Goal: Task Accomplishment & Management: Use online tool/utility

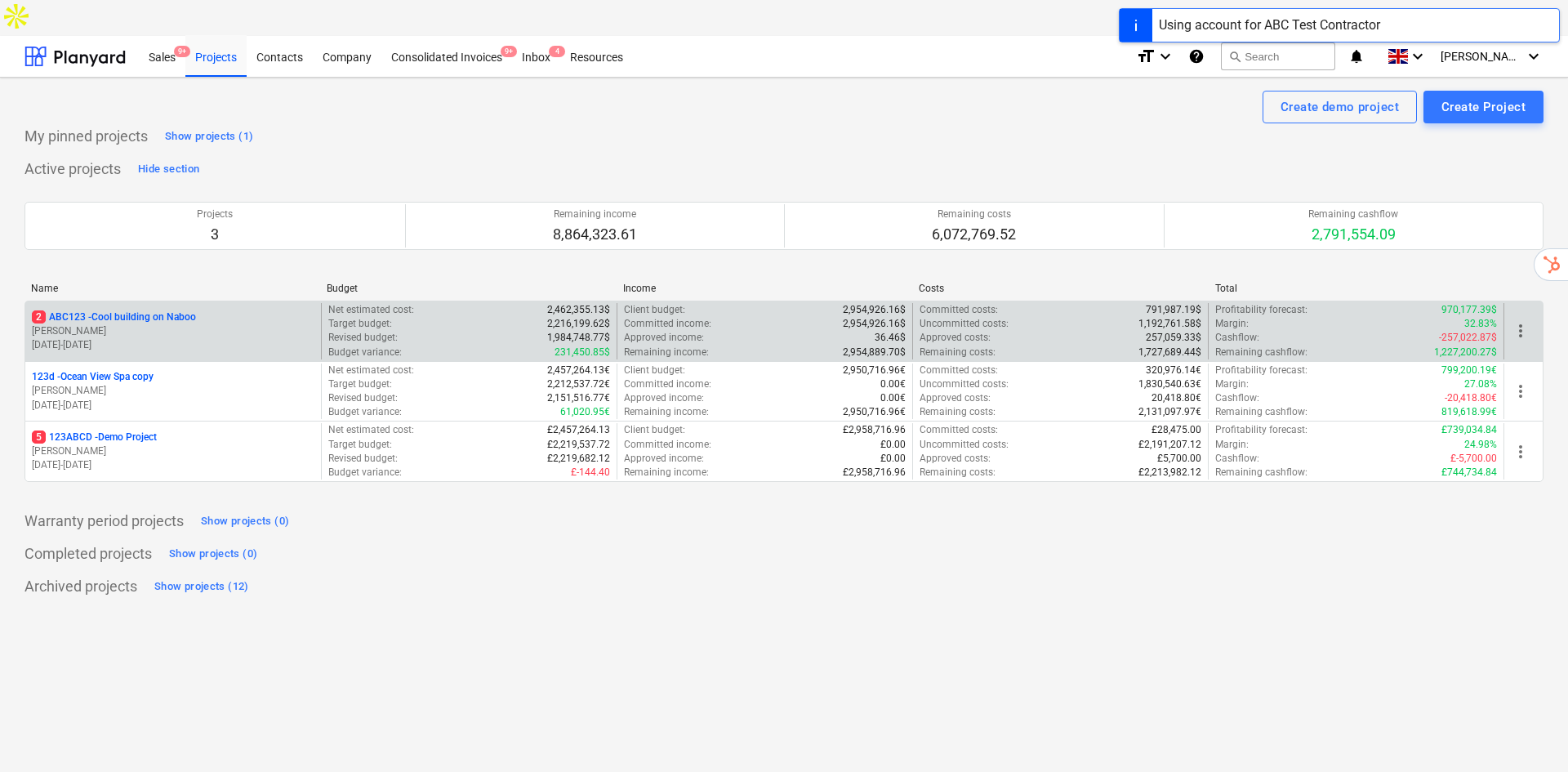
click at [144, 303] on div "2 ABC123 - Cool building on Naboo [PERSON_NAME] [DATE] - [DATE]" at bounding box center [173, 331] width 295 height 56
click at [177, 310] on p "2 ABC123 - Cool building on Naboo" at bounding box center [113, 317] width 164 height 14
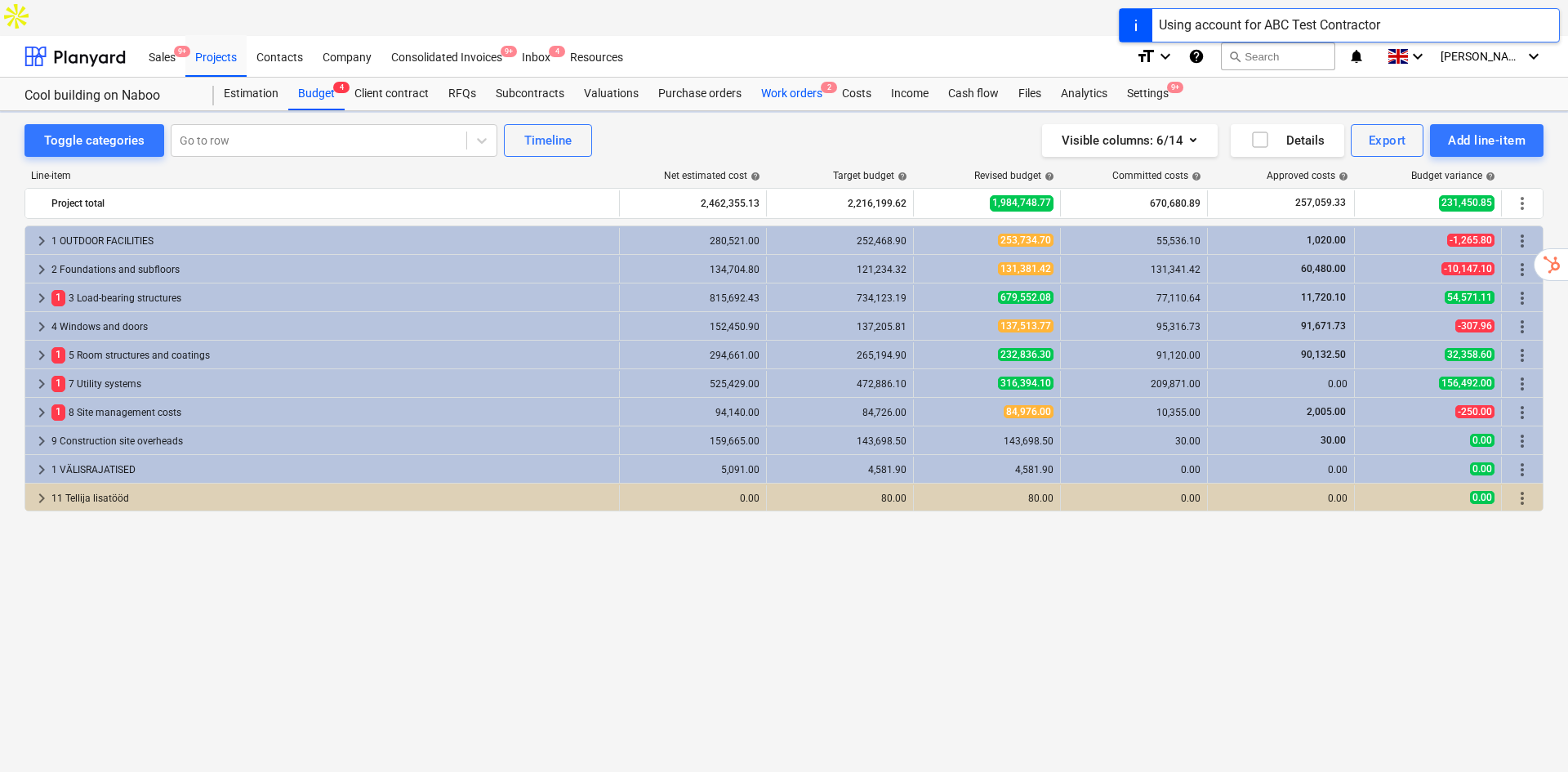
click at [789, 78] on div "Work orders 2" at bounding box center [792, 94] width 81 height 32
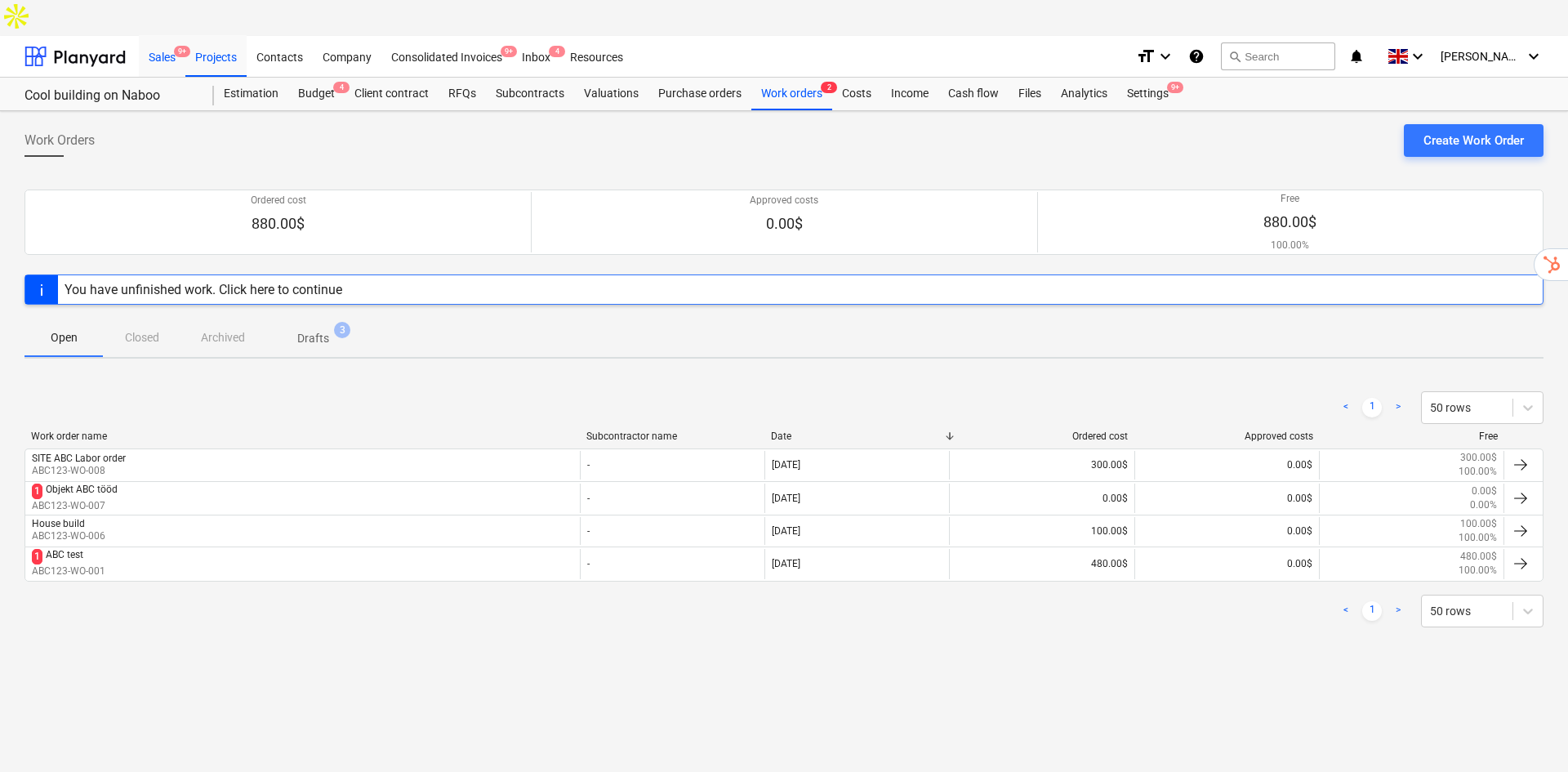
click at [158, 35] on div "Sales 9+" at bounding box center [162, 55] width 46 height 41
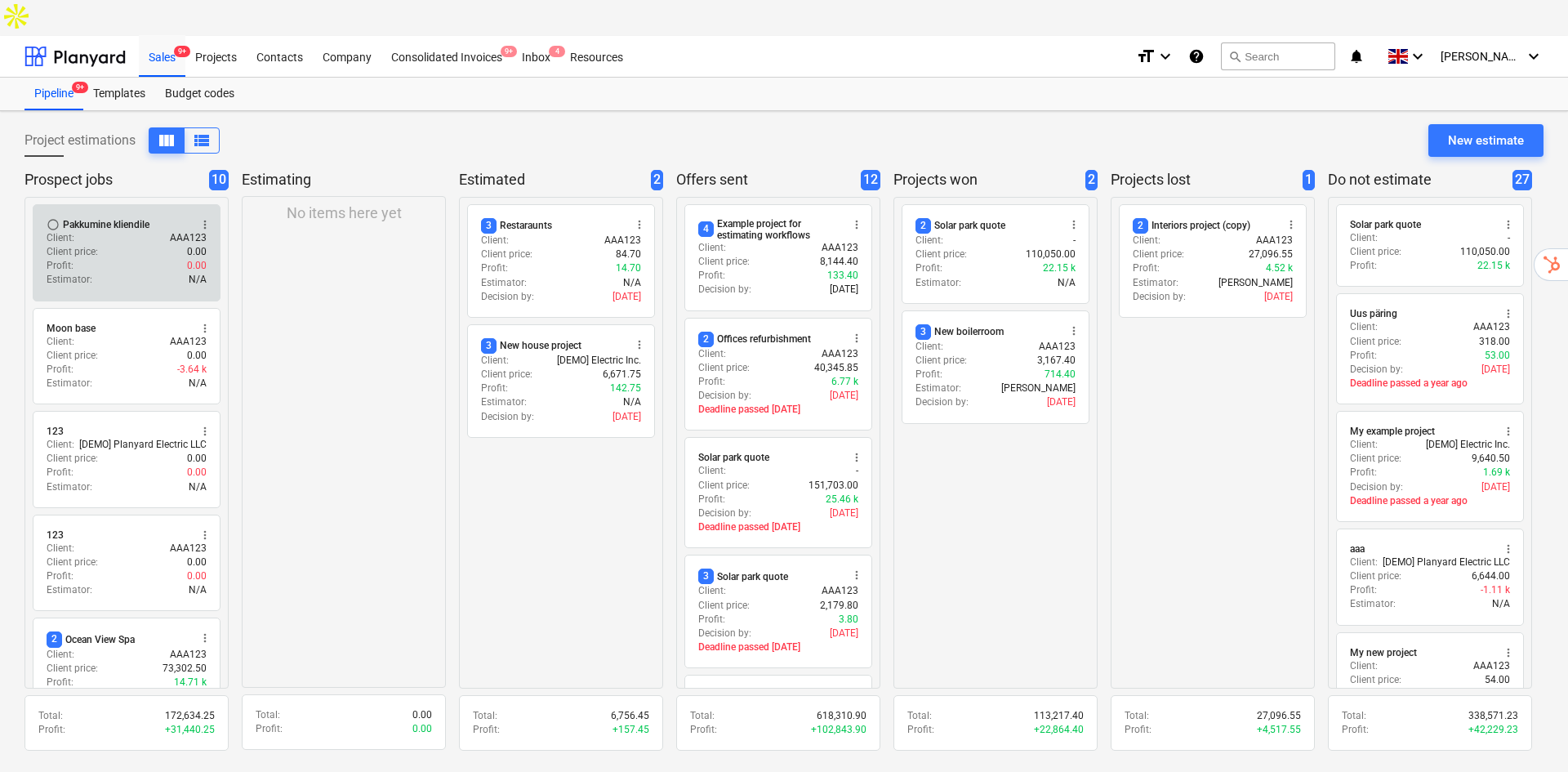
click at [122, 218] on div "Pakkumine kliendile" at bounding box center [106, 225] width 87 height 13
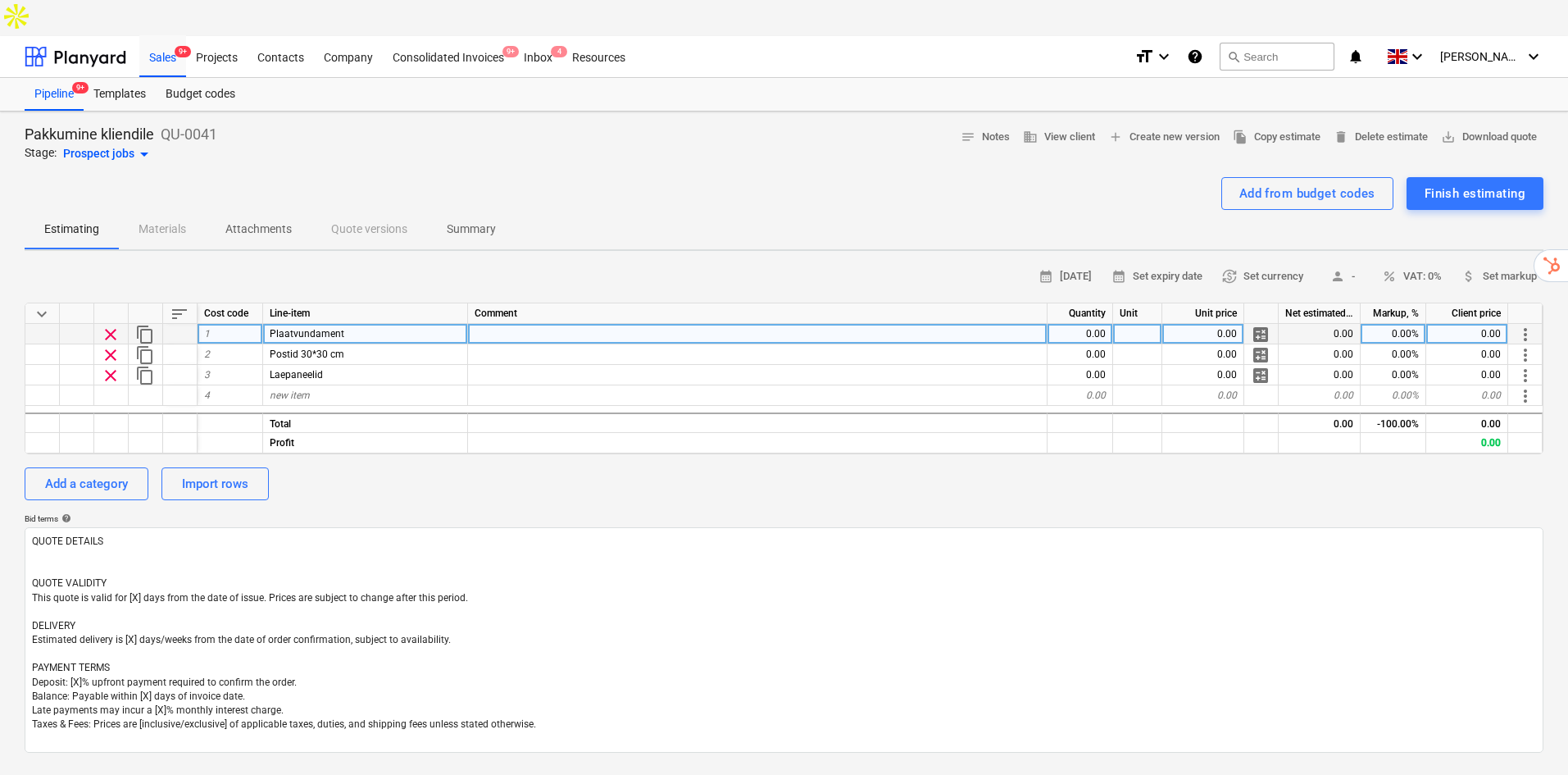
click at [1262, 325] on span "calculate" at bounding box center [1261, 335] width 20 height 20
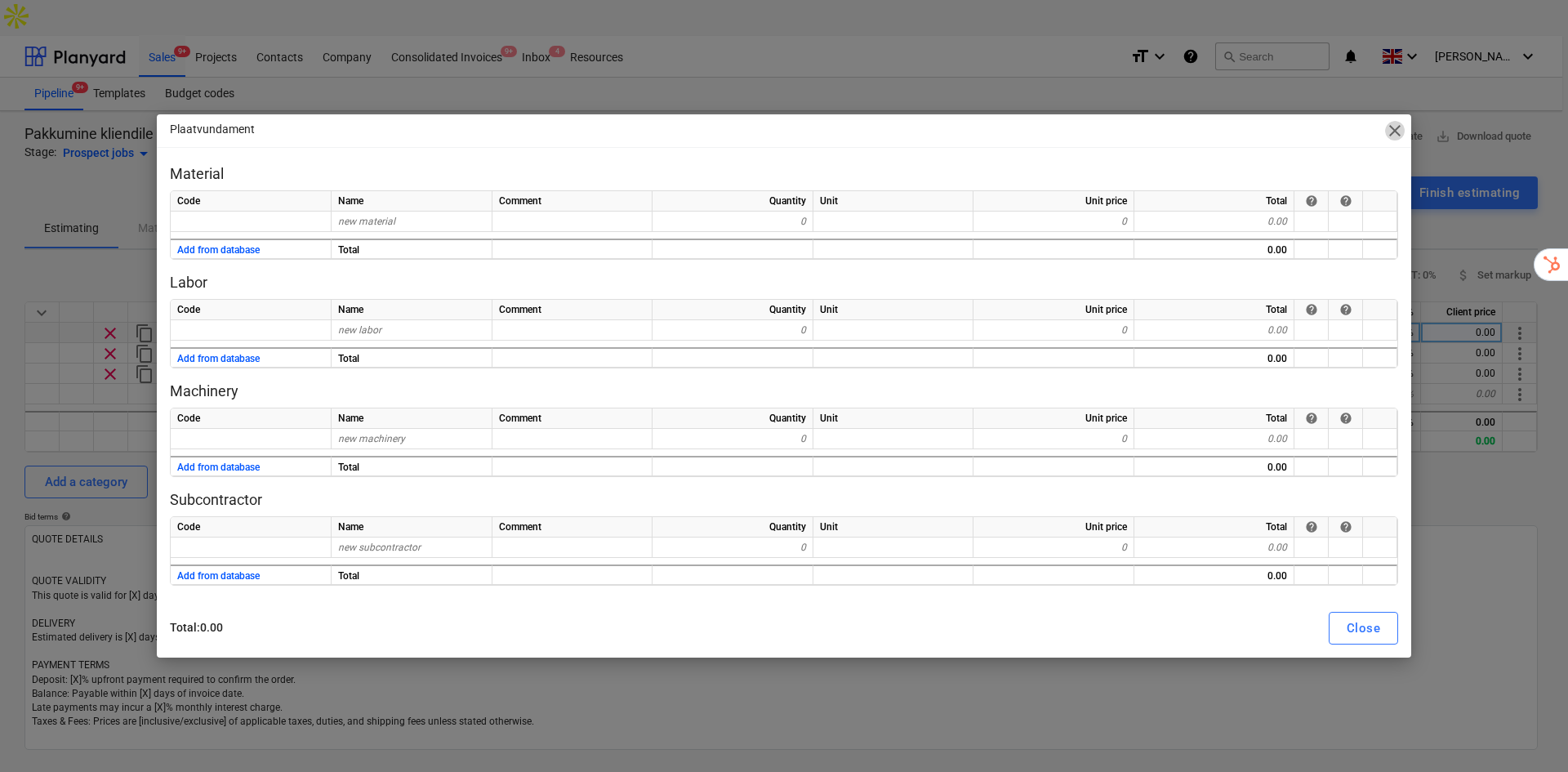
click at [1402, 131] on span "close" at bounding box center [1395, 131] width 20 height 20
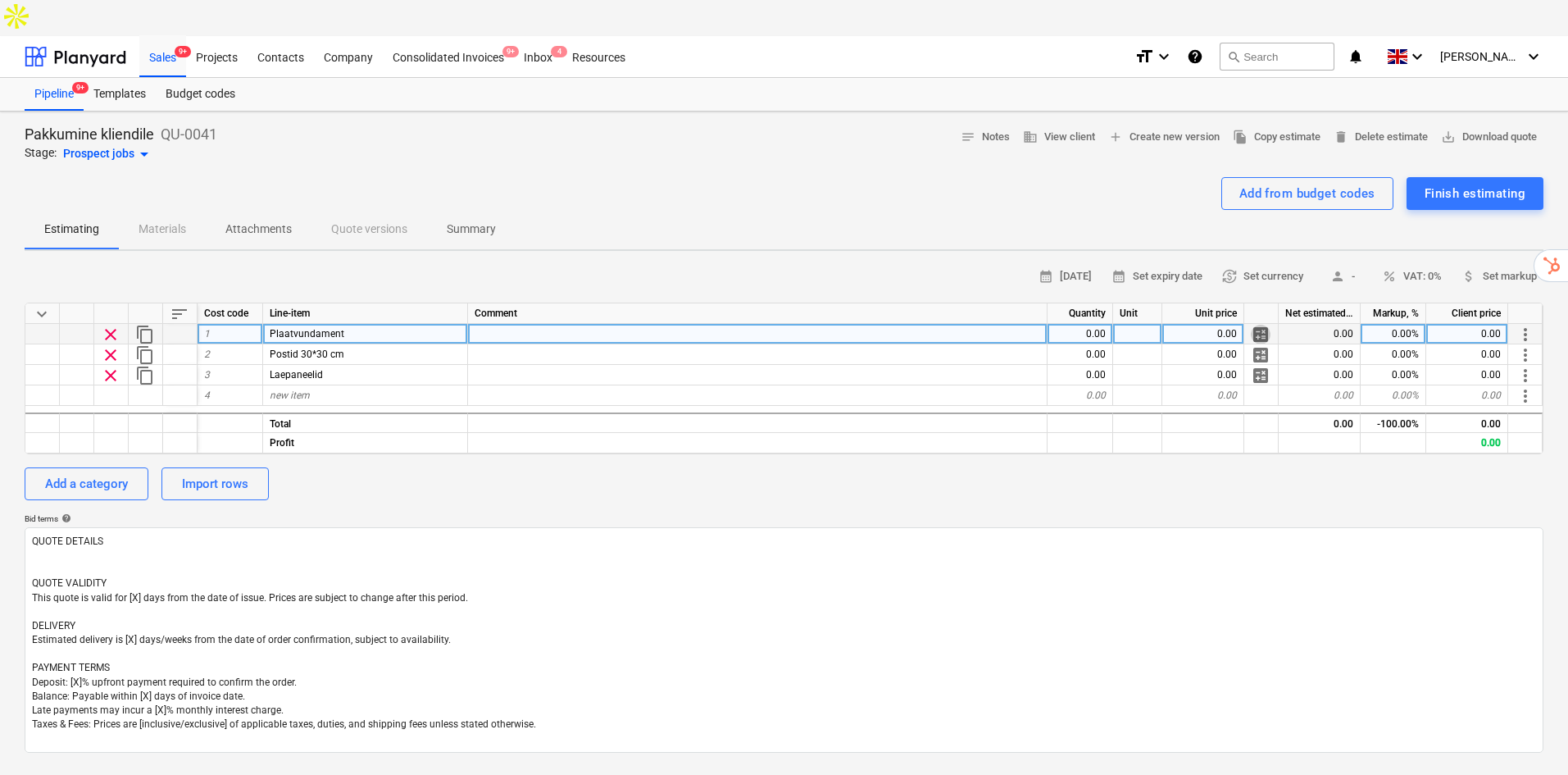
click at [1266, 325] on span "calculate" at bounding box center [1261, 335] width 20 height 20
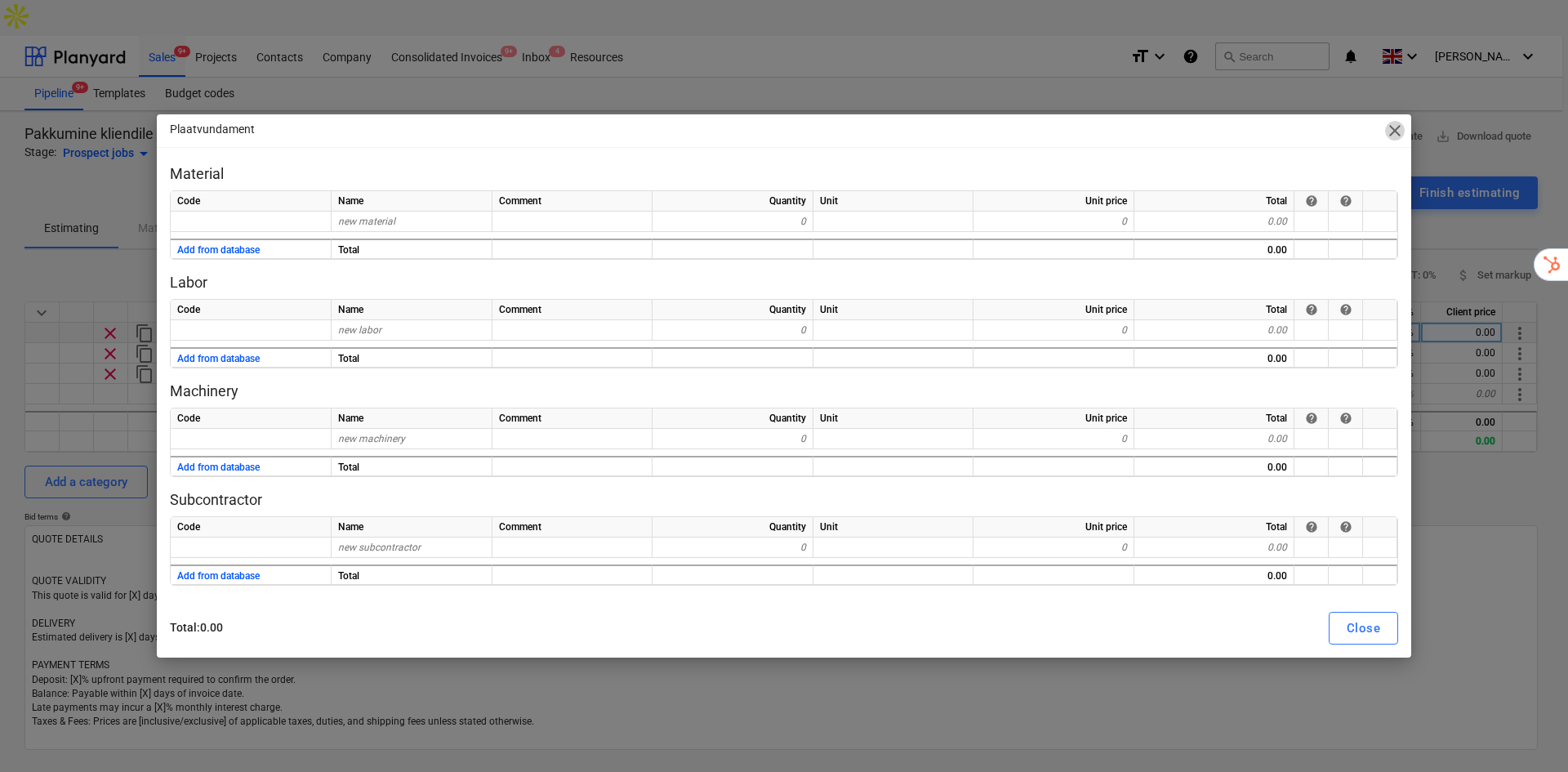
click at [1397, 126] on span "close" at bounding box center [1395, 131] width 20 height 20
type textarea "x"
